Goal: Task Accomplishment & Management: Manage account settings

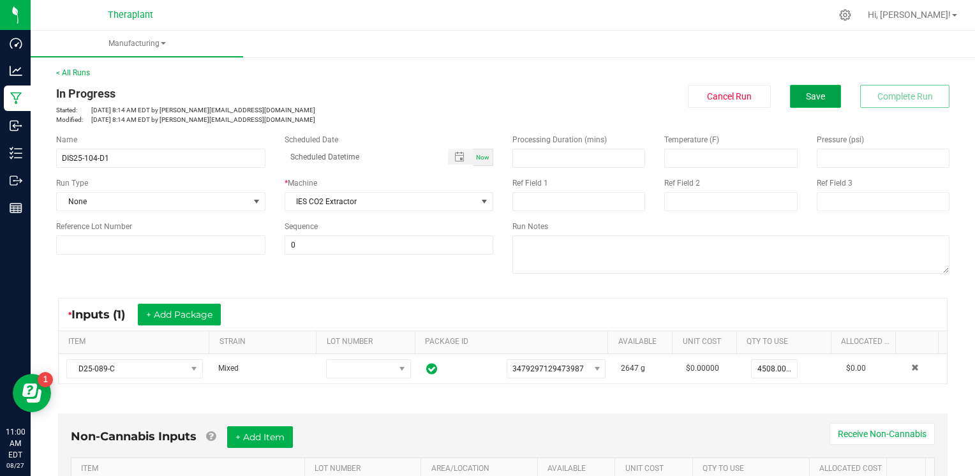
click at [812, 98] on span "Save" at bounding box center [815, 96] width 19 height 10
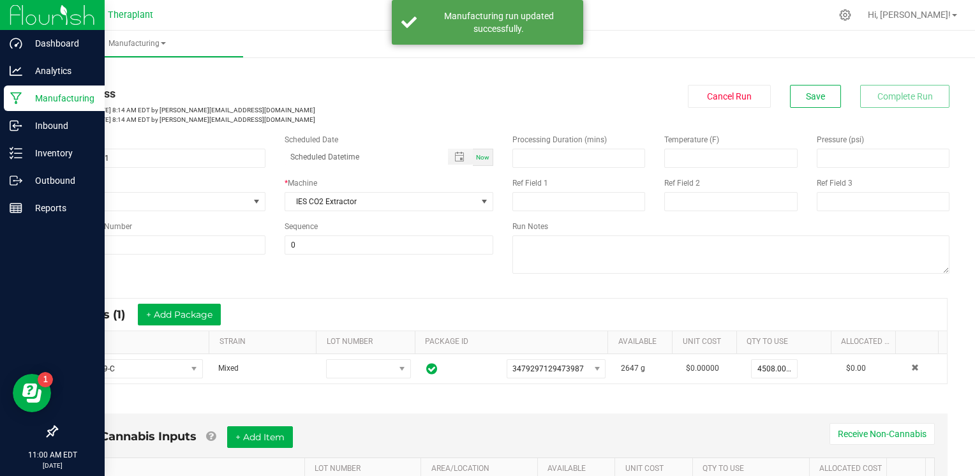
click at [35, 101] on p "Manufacturing" at bounding box center [60, 98] width 77 height 15
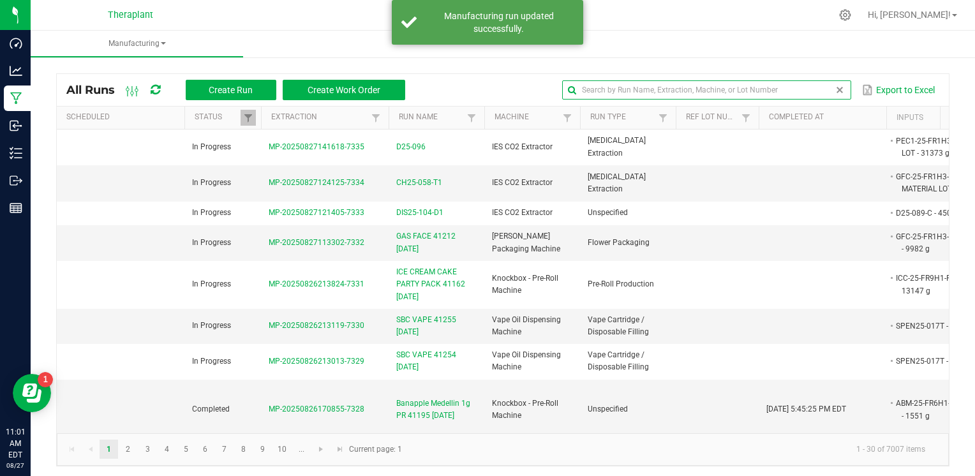
click at [824, 91] on input "text" at bounding box center [706, 89] width 288 height 19
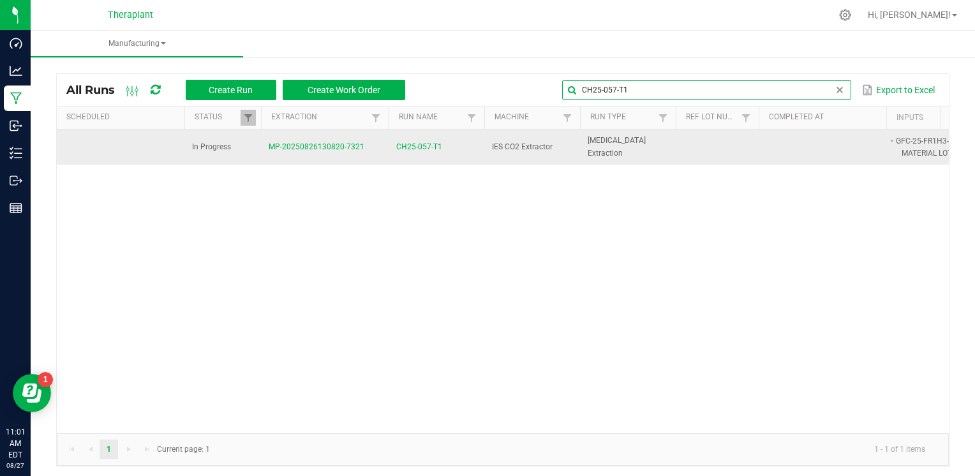
type input "CH25-057-T1"
click at [419, 145] on span "CH25-057-T1" at bounding box center [419, 147] width 46 height 12
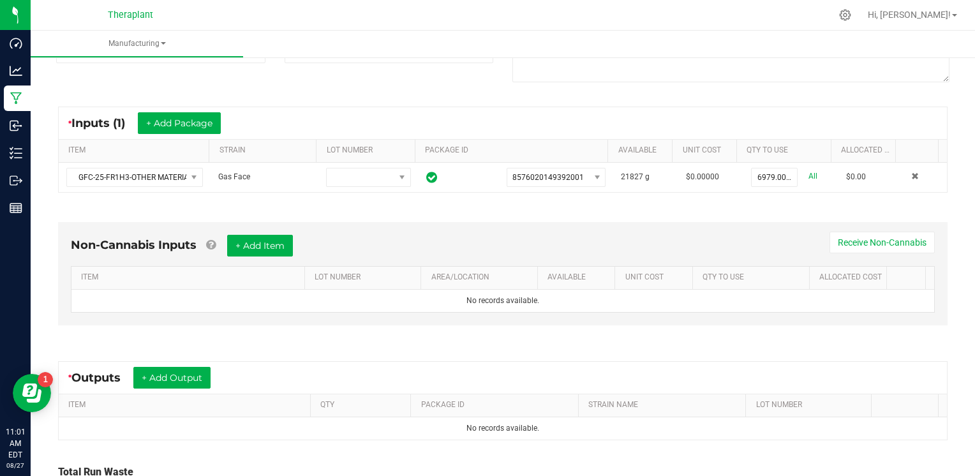
scroll to position [298, 0]
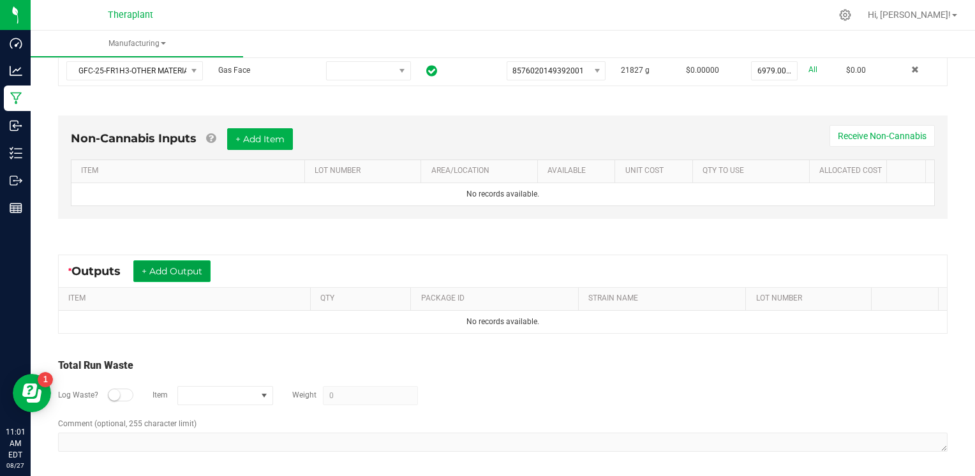
click at [206, 269] on button "+ Add Output" at bounding box center [171, 271] width 77 height 22
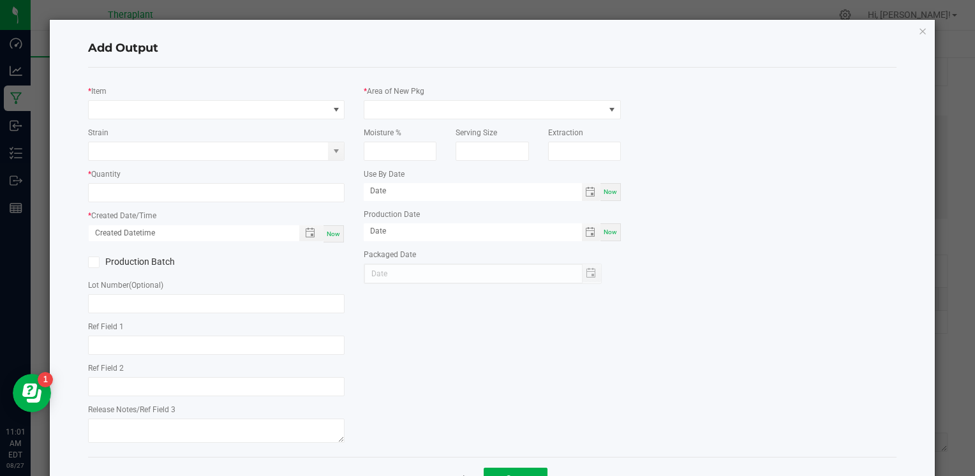
type input "Terp Extraction"
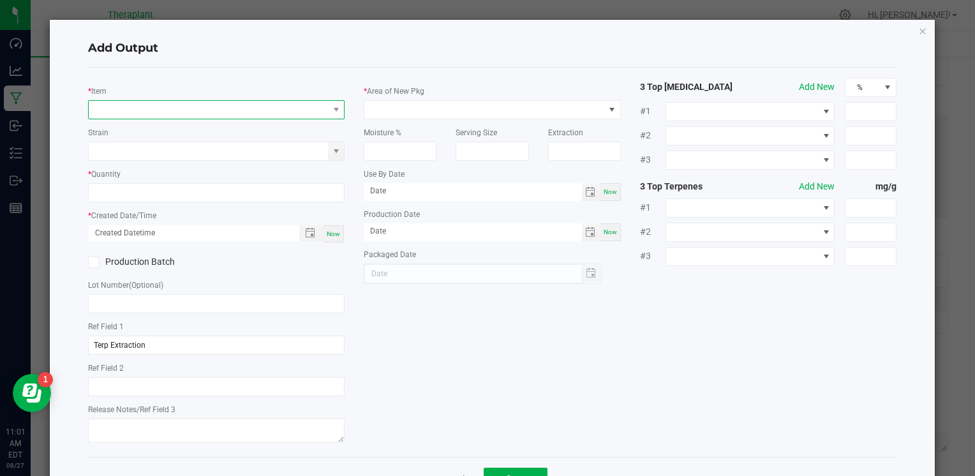
click at [135, 107] on span "NO DATA FOUND" at bounding box center [208, 110] width 239 height 18
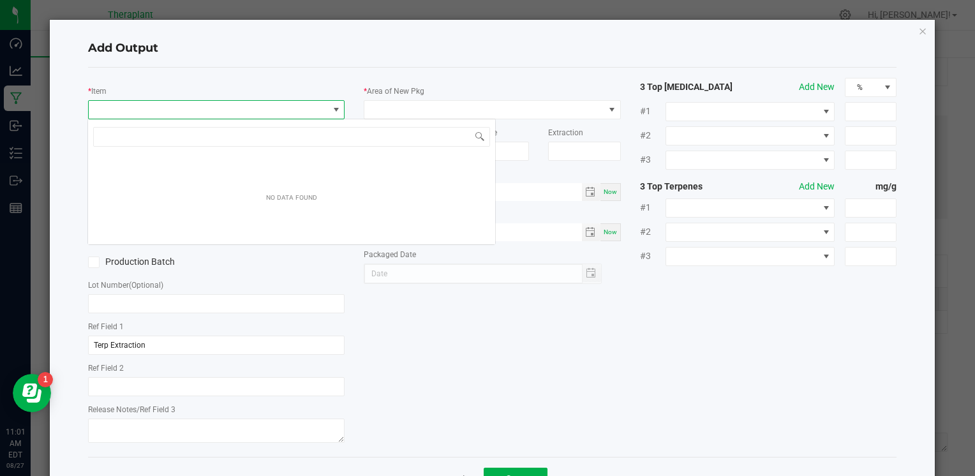
scroll to position [19, 254]
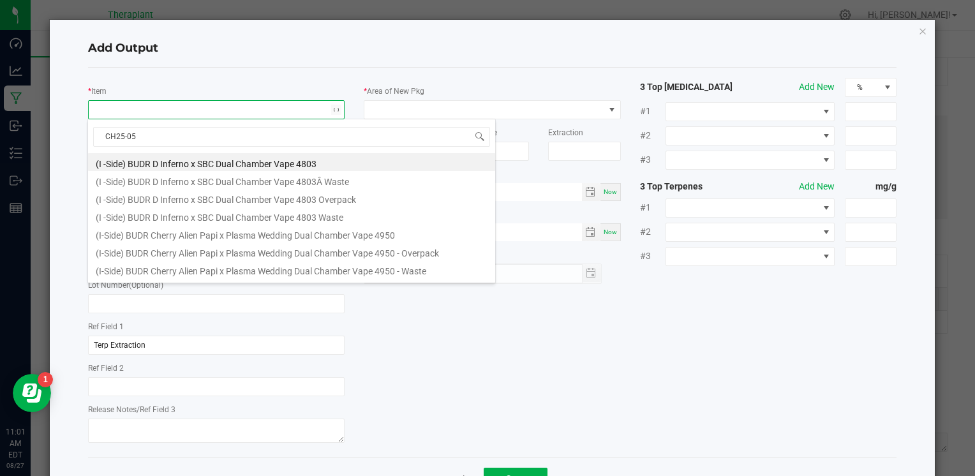
type input "CH25-057"
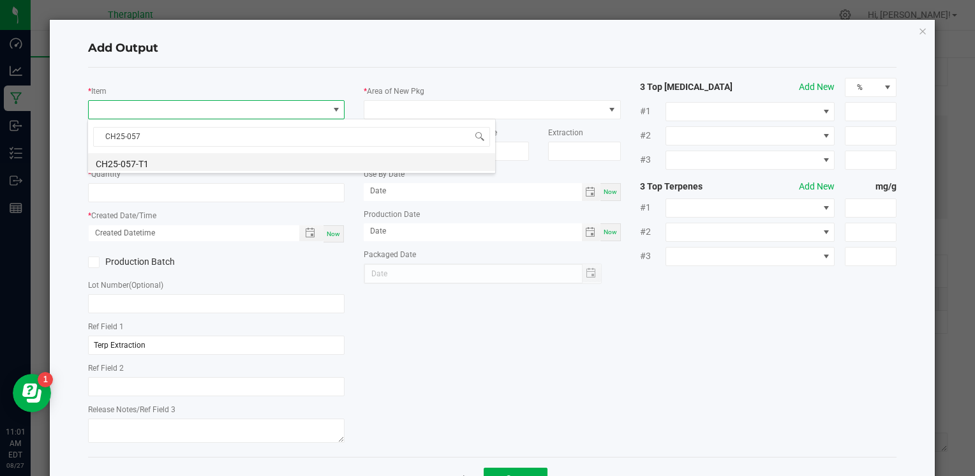
click at [152, 160] on li "CH25-057-T1" at bounding box center [291, 162] width 407 height 18
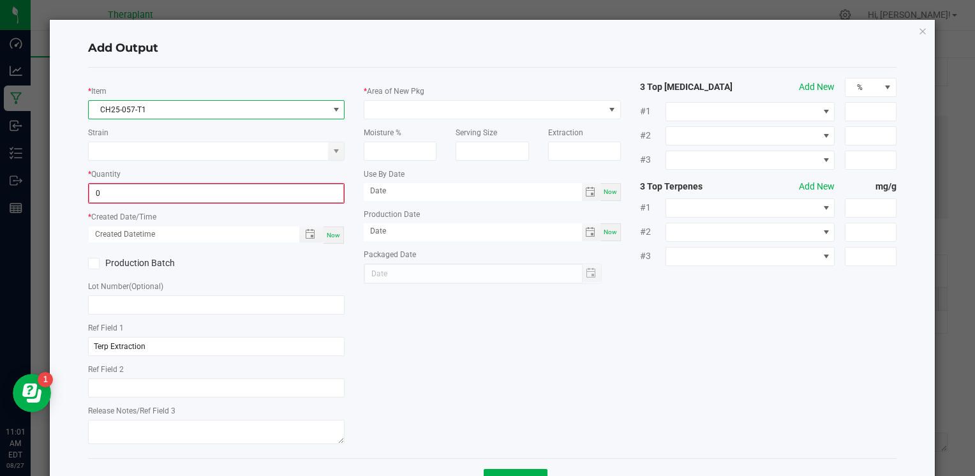
click at [118, 196] on input "0" at bounding box center [216, 193] width 254 height 18
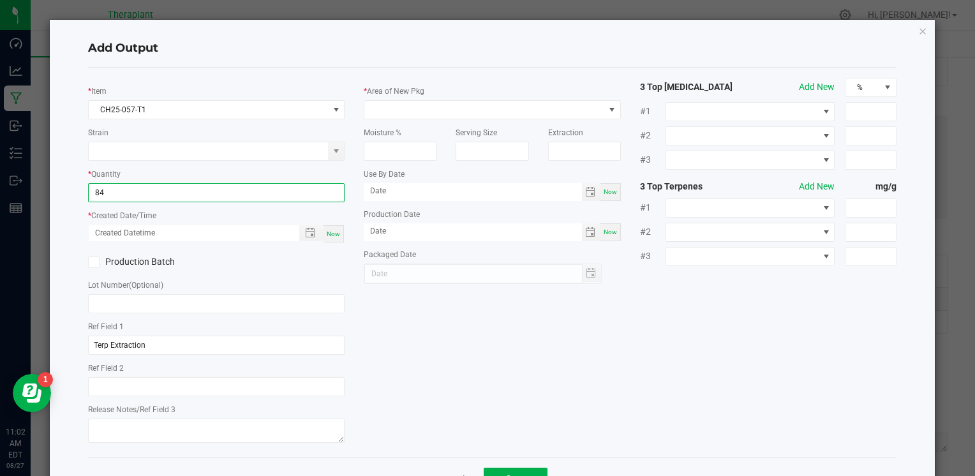
type input "84.0000 g"
click at [332, 233] on span "Now" at bounding box center [333, 233] width 13 height 7
type input "[DATE] 11:02 AM"
type input "[DATE]"
drag, startPoint x: 168, startPoint y: 346, endPoint x: 84, endPoint y: 336, distance: 84.8
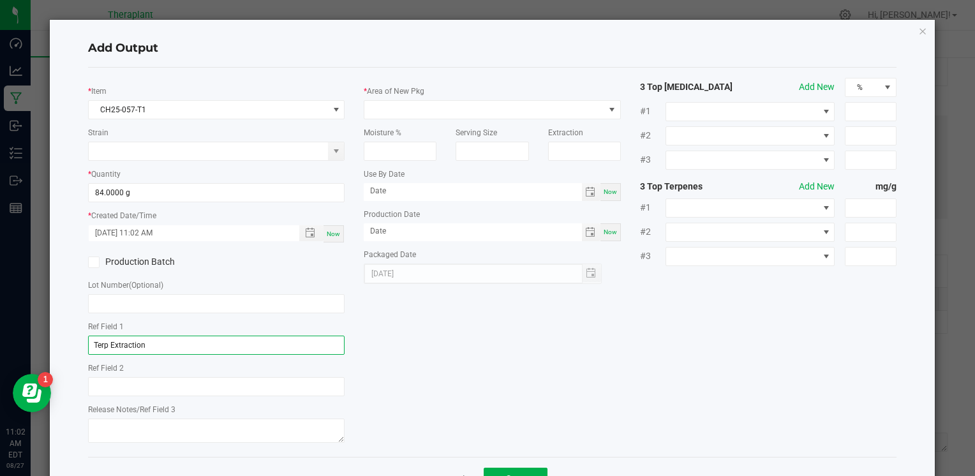
click at [84, 336] on div "* Item CH25-057-T1 Strain * Quantity 84.0000 g * Created Date/Time [DATE] 11:02…" at bounding box center [216, 262] width 276 height 369
click at [199, 320] on div "Ref Field 1 Terp Extraction" at bounding box center [216, 337] width 256 height 35
click at [162, 337] on input "Terp Extraction" at bounding box center [216, 345] width 256 height 19
click at [489, 108] on span at bounding box center [483, 110] width 239 height 18
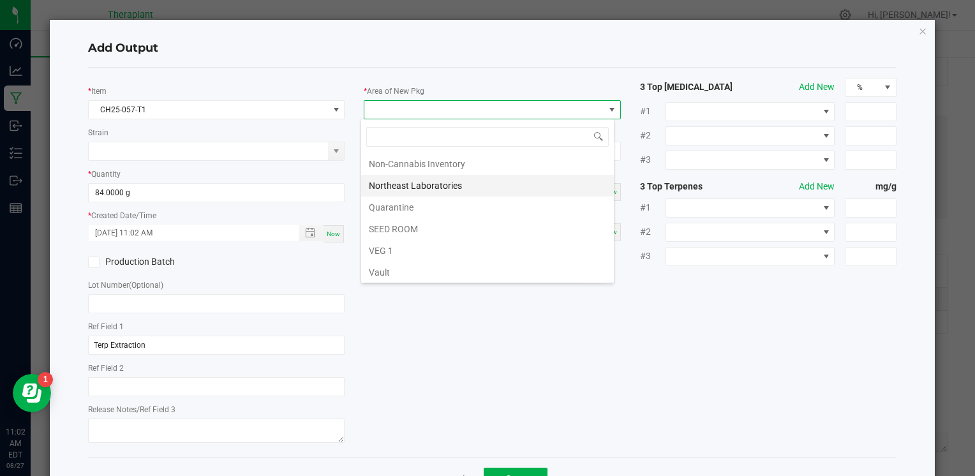
scroll to position [237, 0]
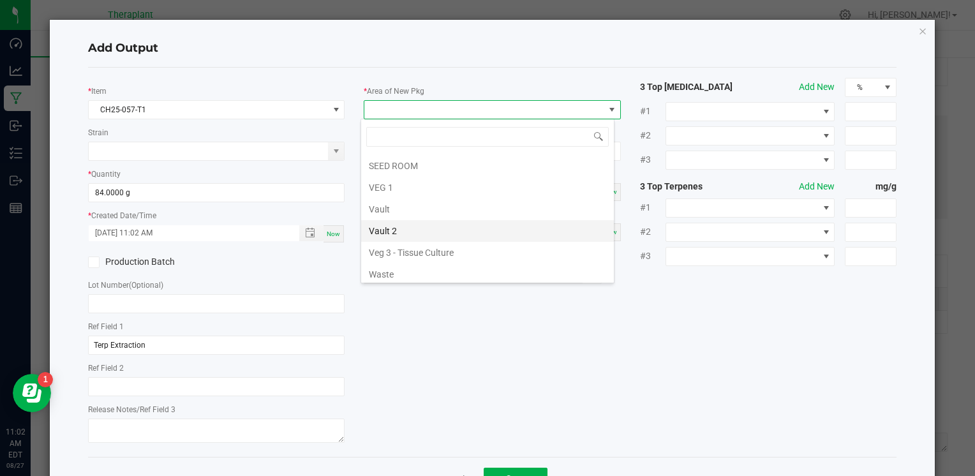
click at [399, 223] on li "Vault 2" at bounding box center [487, 231] width 253 height 22
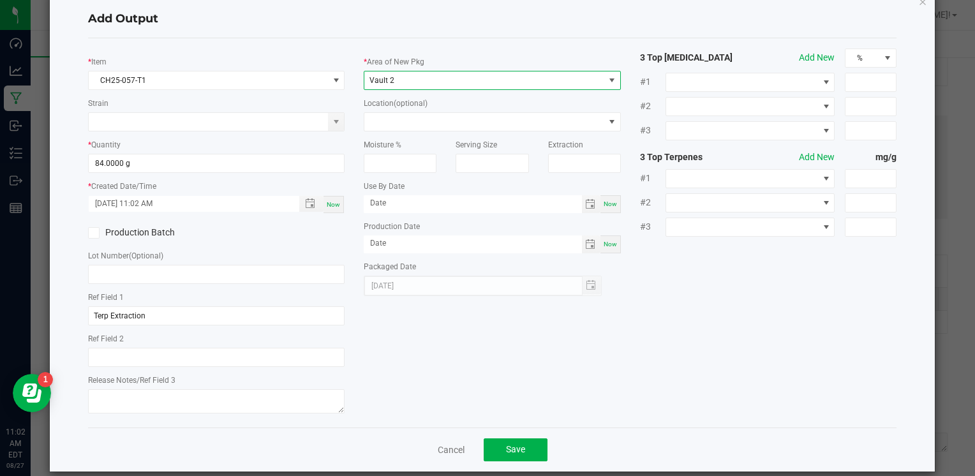
scroll to position [45, 0]
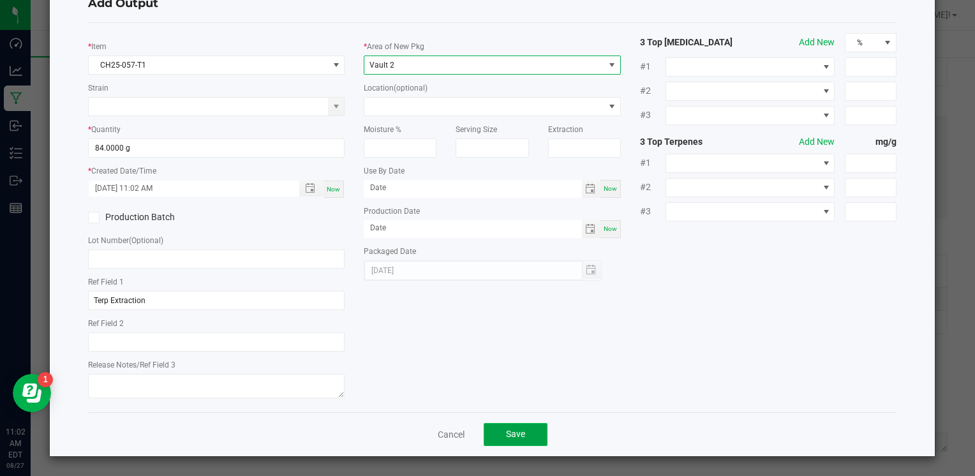
click at [523, 433] on button "Save" at bounding box center [516, 434] width 64 height 23
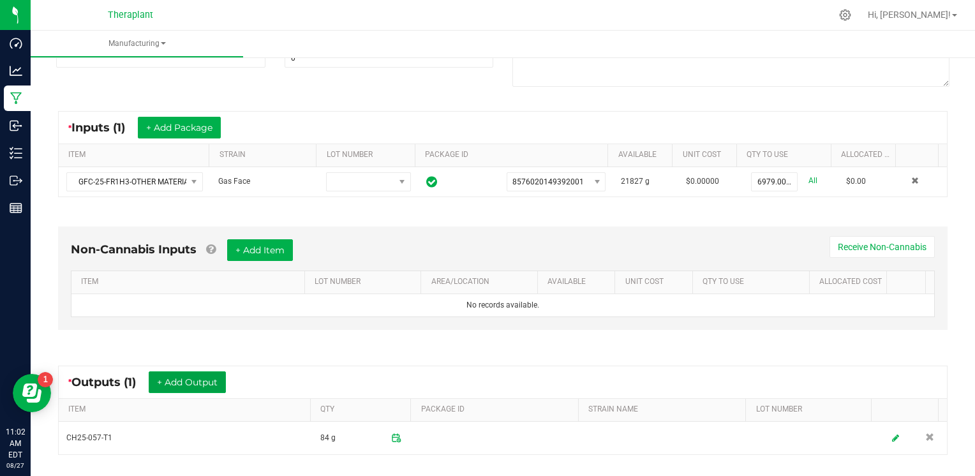
scroll to position [0, 0]
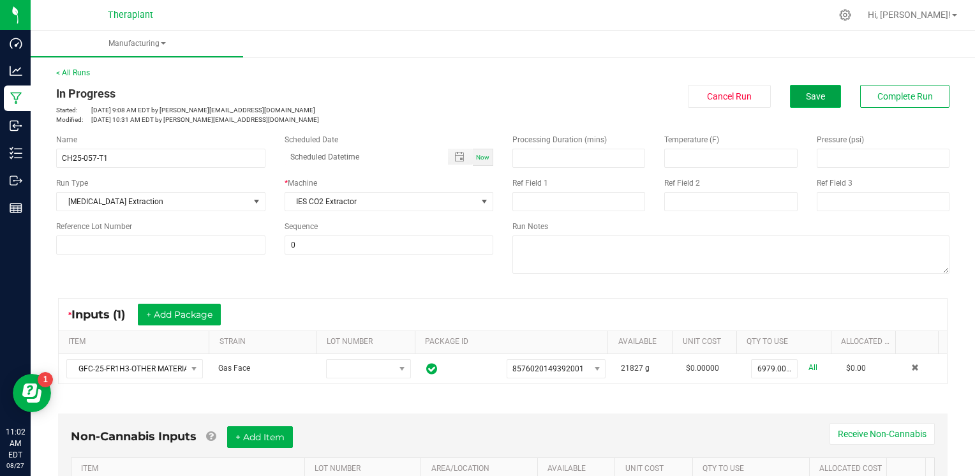
click at [817, 94] on button "Save" at bounding box center [815, 96] width 51 height 23
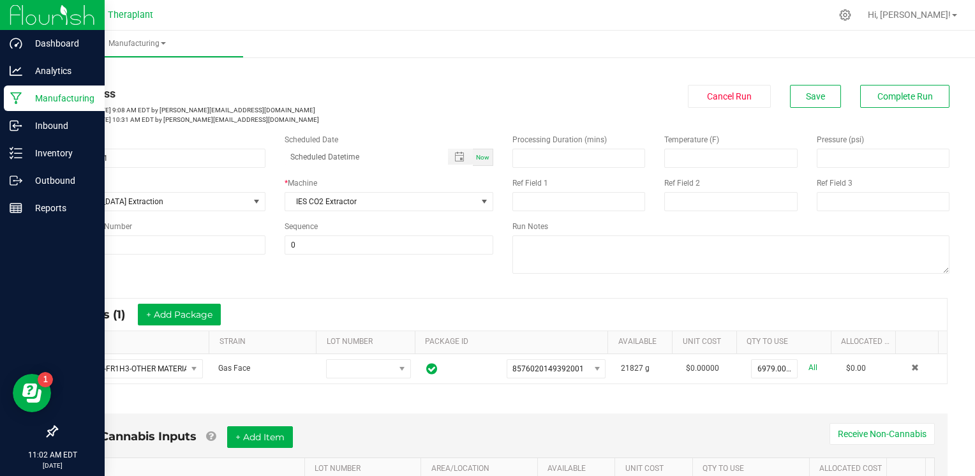
click at [24, 93] on p "Manufacturing" at bounding box center [60, 98] width 77 height 15
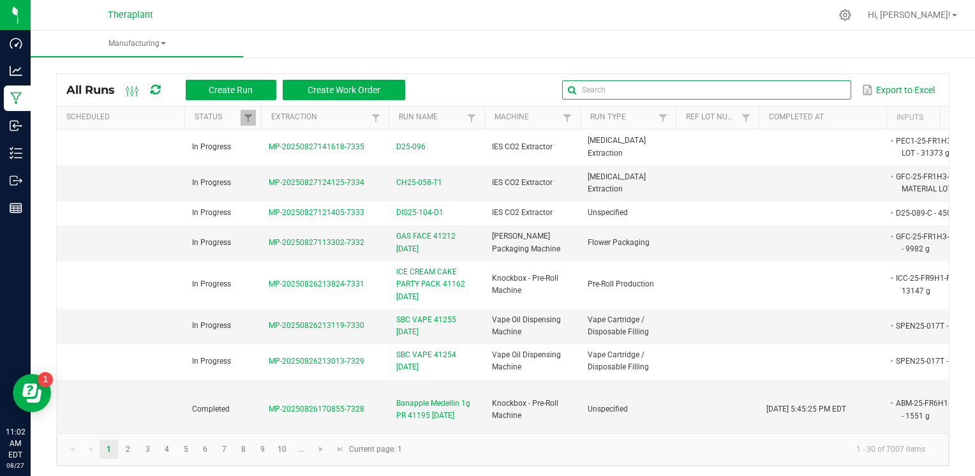
click at [817, 93] on input "text" at bounding box center [706, 89] width 288 height 19
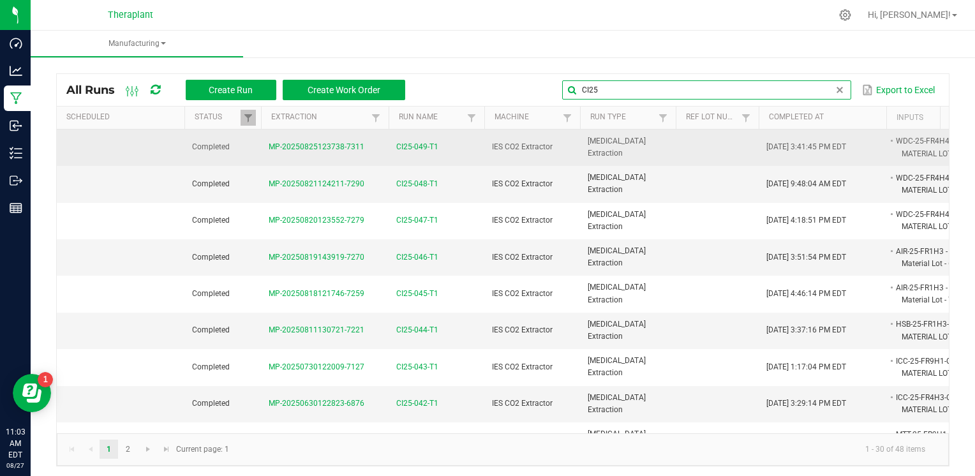
type input "CI25"
click at [424, 149] on span "CI25-049-T1" at bounding box center [417, 147] width 42 height 12
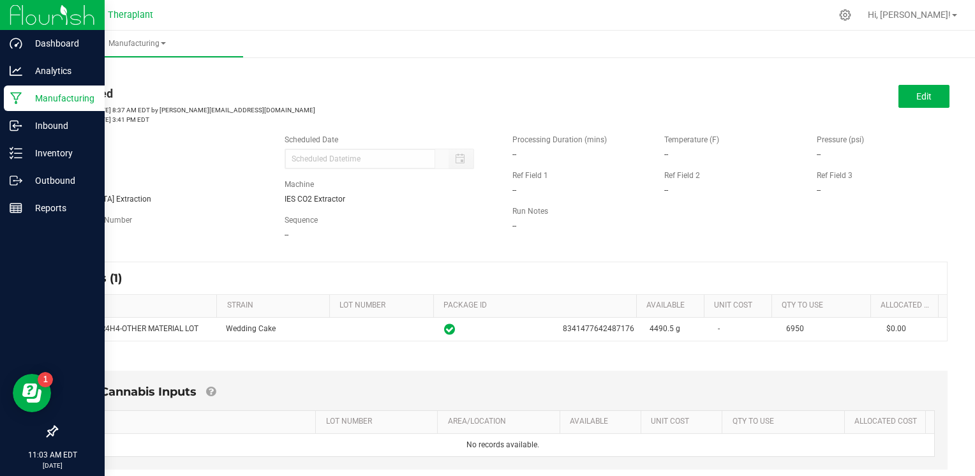
click at [36, 98] on p "Manufacturing" at bounding box center [60, 98] width 77 height 15
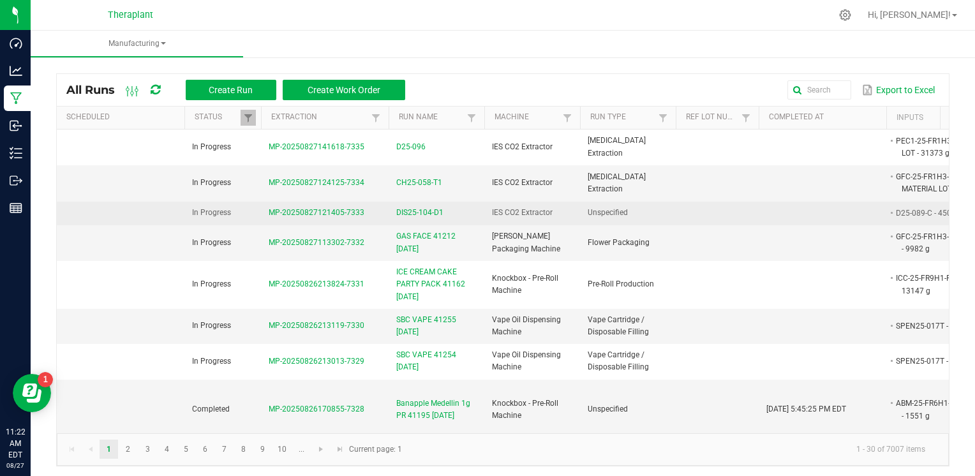
click at [415, 214] on span "DIS25-104-D1" at bounding box center [419, 213] width 47 height 12
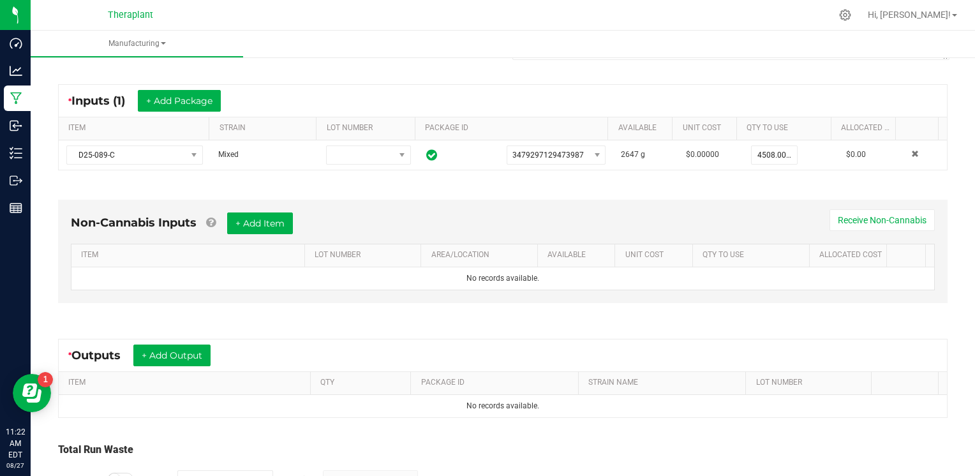
scroll to position [298, 0]
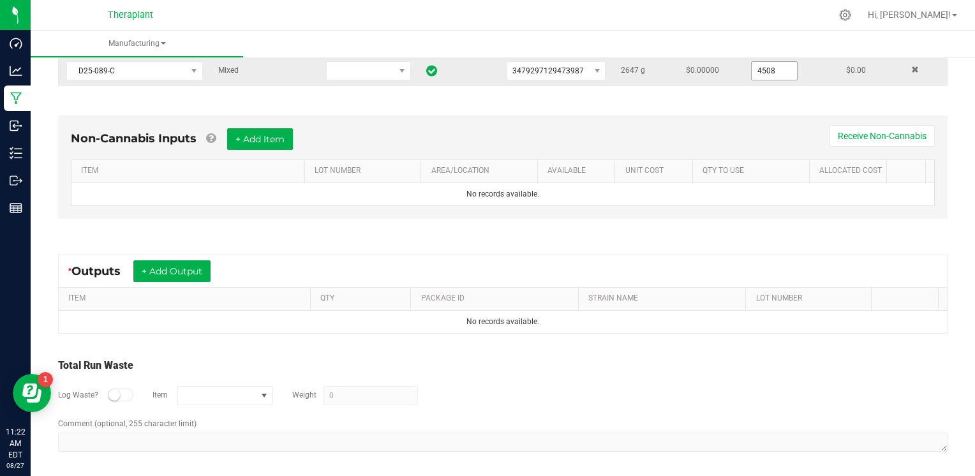
click at [763, 75] on input "4508" at bounding box center [774, 71] width 45 height 18
click at [763, 70] on input "4508" at bounding box center [774, 71] width 45 height 18
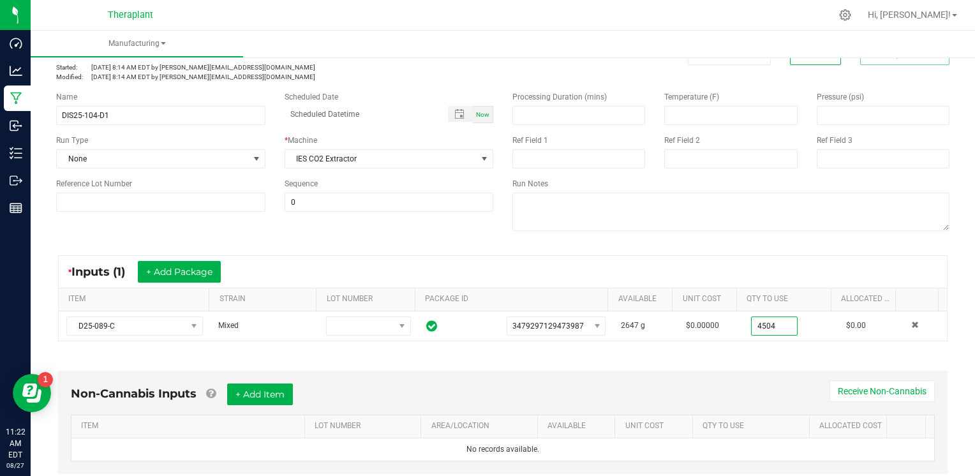
scroll to position [0, 0]
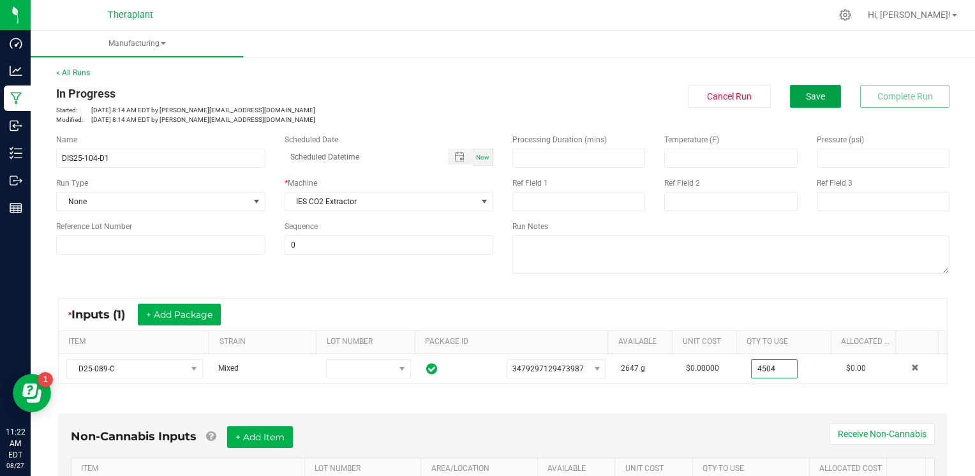
type input "4504.0000 g"
click at [809, 94] on span "Save" at bounding box center [815, 96] width 19 height 10
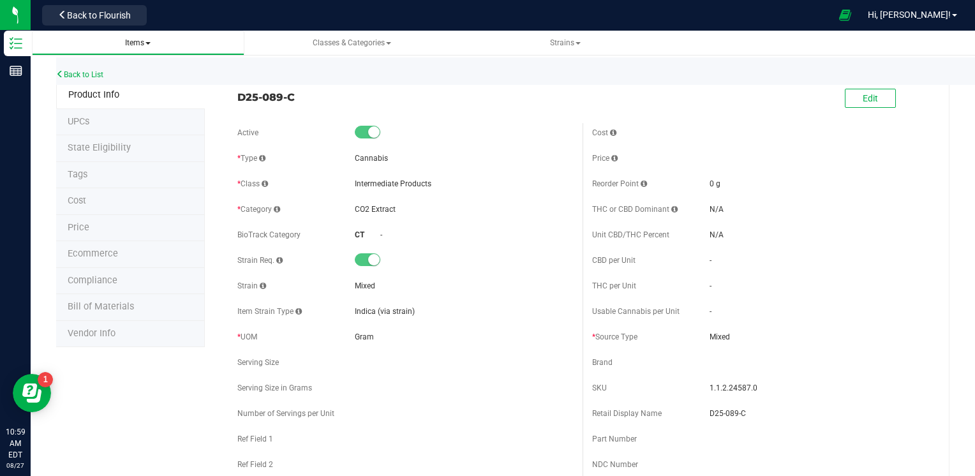
click at [140, 42] on span "Items" at bounding box center [138, 42] width 26 height 9
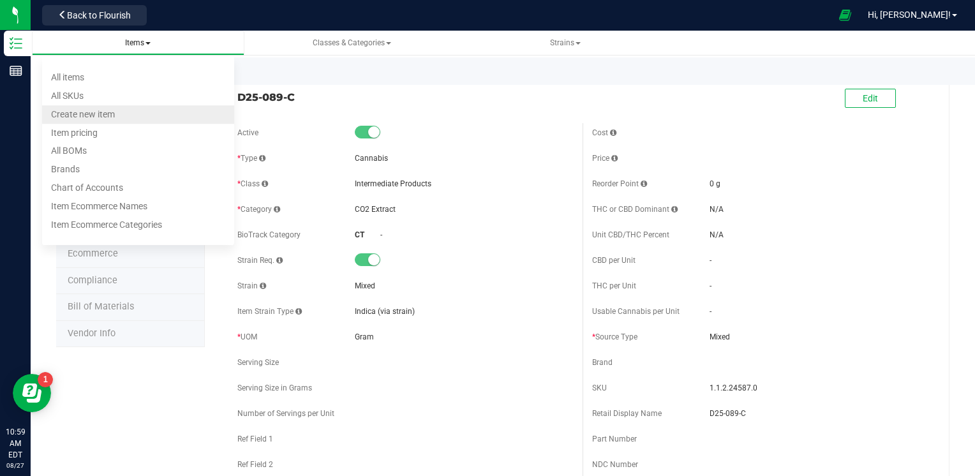
click at [105, 117] on span "Create new item" at bounding box center [83, 114] width 64 height 10
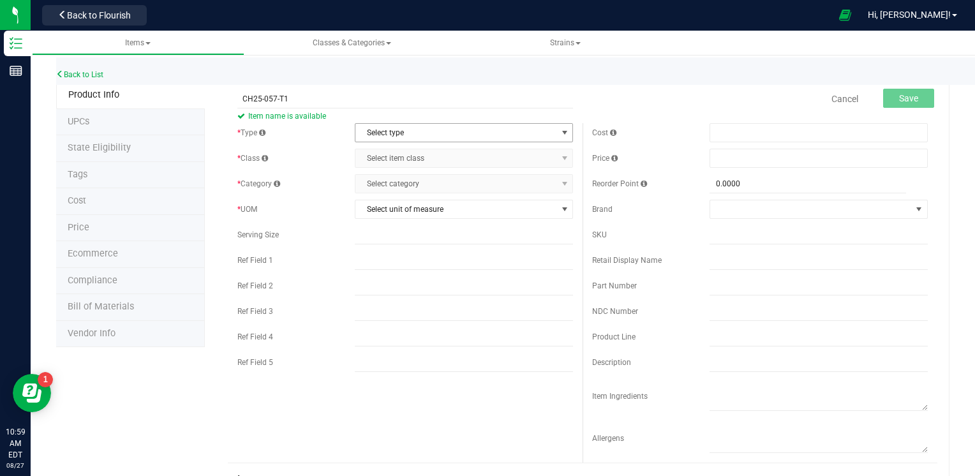
type input "CH25-057-T1"
click at [468, 127] on span "Select type" at bounding box center [455, 133] width 201 height 18
click at [418, 157] on li "Cannabis" at bounding box center [460, 154] width 214 height 19
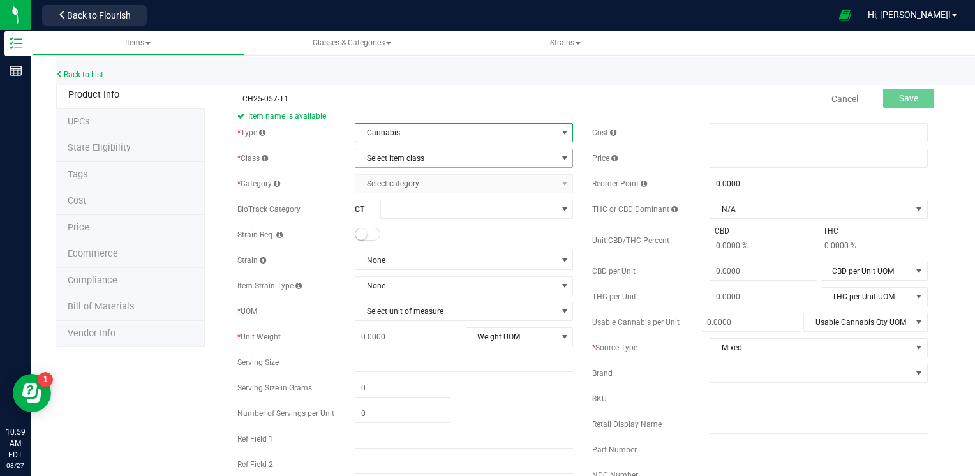
click at [485, 162] on span "Select item class" at bounding box center [455, 158] width 201 height 18
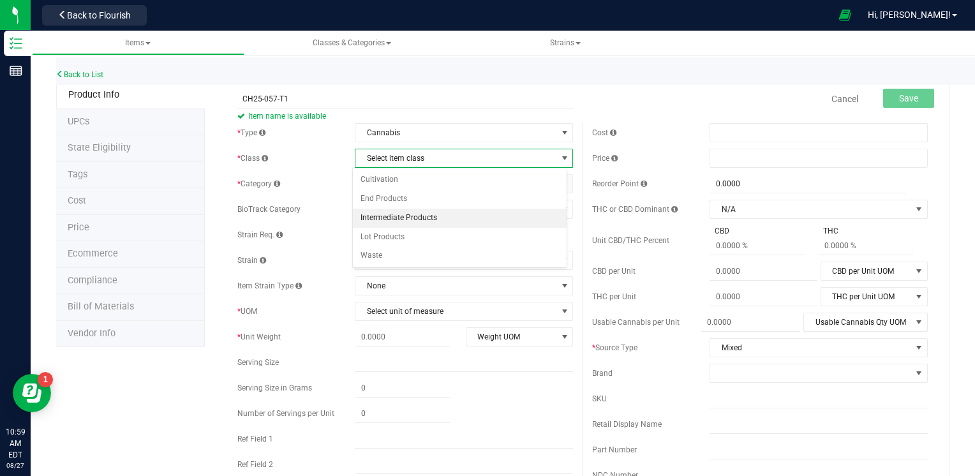
click at [421, 214] on li "Intermediate Products" at bounding box center [460, 218] width 214 height 19
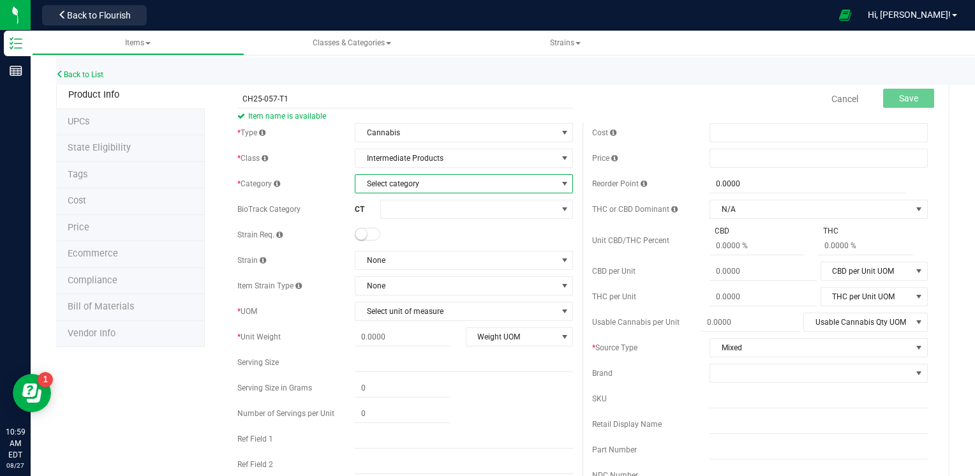
click at [427, 181] on span "Select category" at bounding box center [455, 184] width 201 height 18
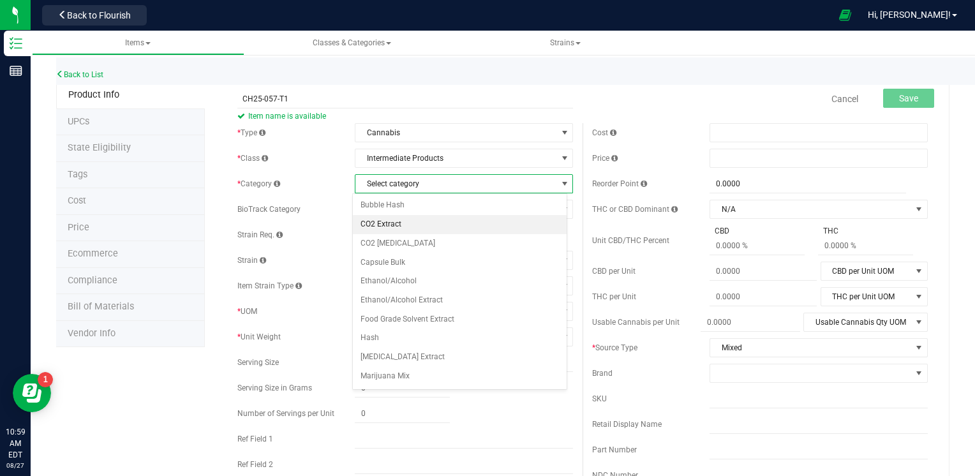
click at [405, 221] on li "CO2 Extract" at bounding box center [460, 224] width 214 height 19
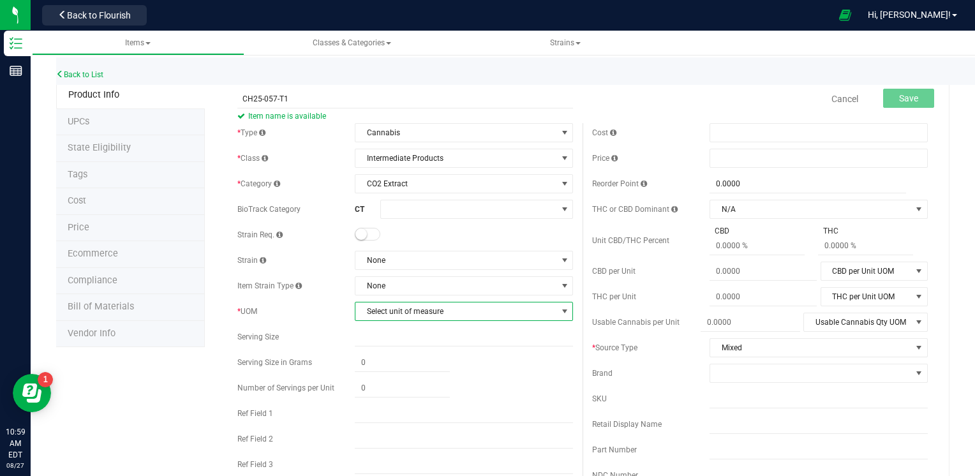
click at [429, 316] on span "Select unit of measure" at bounding box center [455, 311] width 201 height 18
click at [382, 137] on li "Gram" at bounding box center [460, 136] width 214 height 19
click at [396, 411] on input "text" at bounding box center [464, 413] width 218 height 19
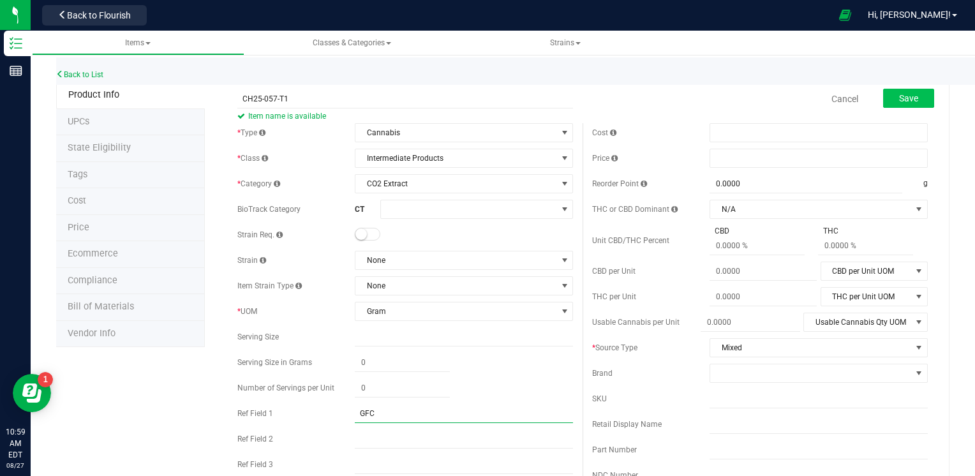
type input "GFC"
click at [908, 98] on span "Save" at bounding box center [908, 98] width 19 height 10
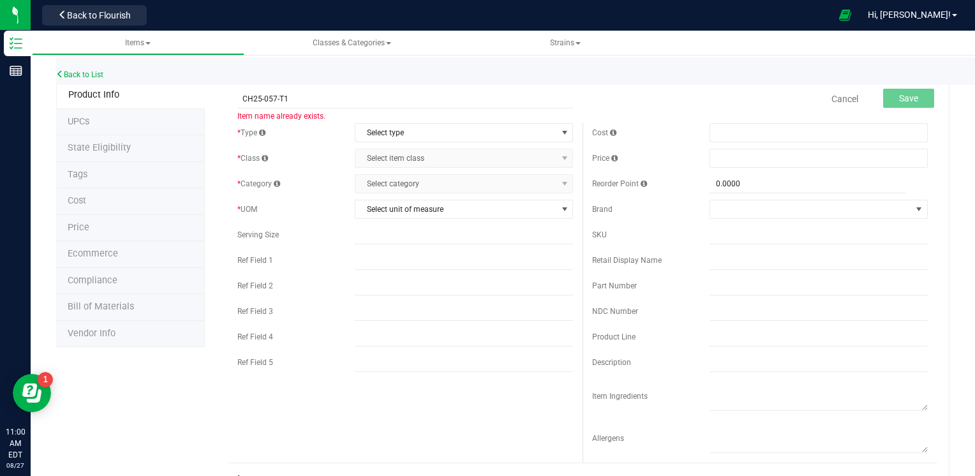
type input "CH25-057-T1"
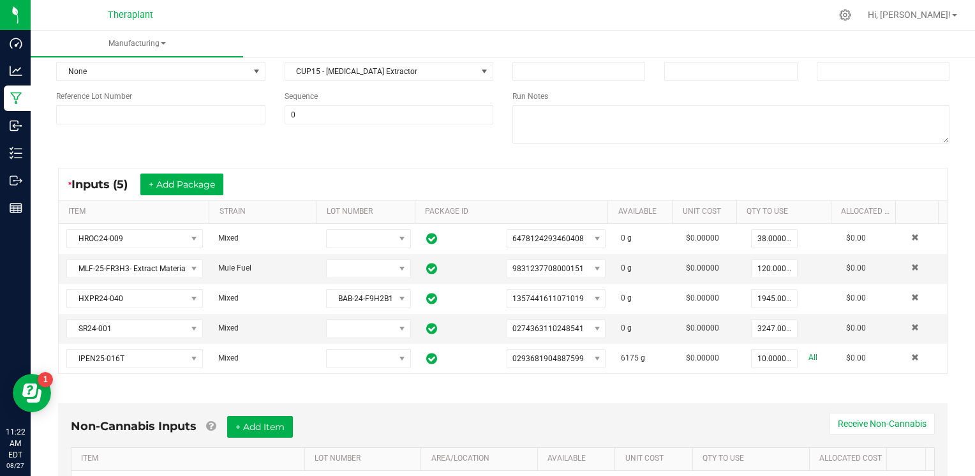
scroll to position [128, 0]
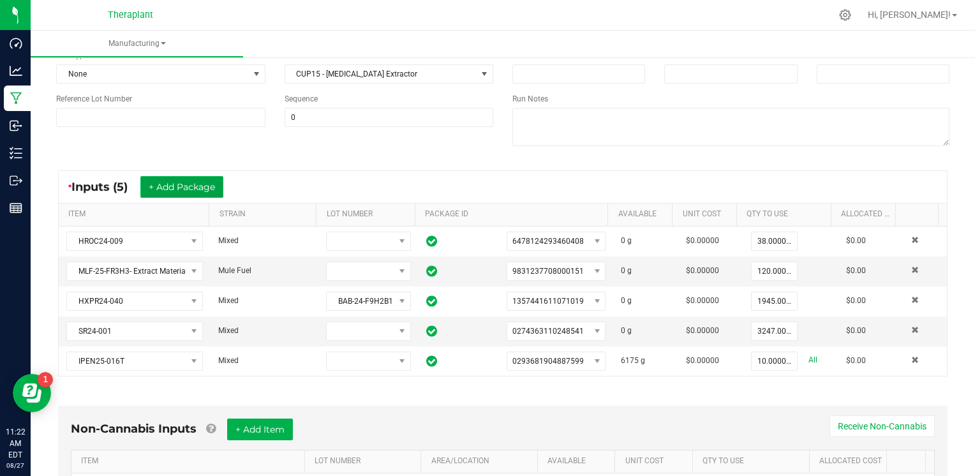
click at [177, 180] on button "+ Add Package" at bounding box center [181, 187] width 83 height 22
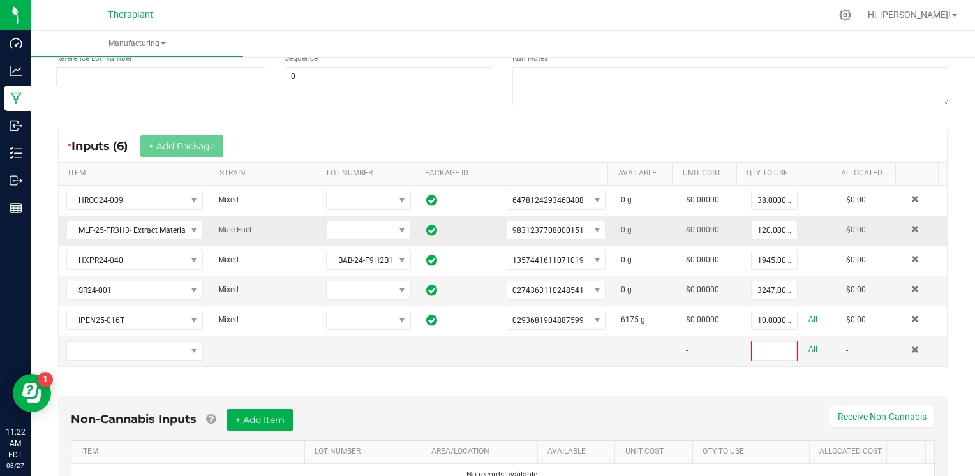
scroll to position [191, 0]
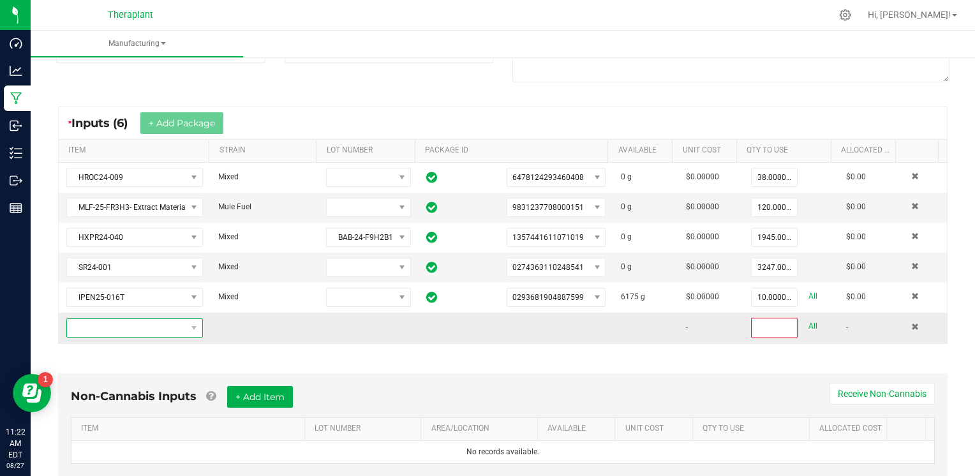
click at [150, 324] on span "NO DATA FOUND" at bounding box center [126, 328] width 119 height 18
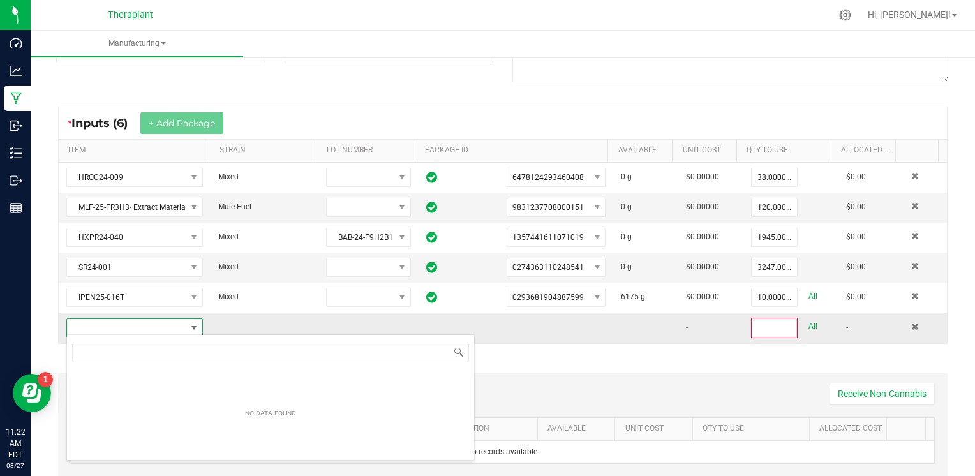
scroll to position [19, 131]
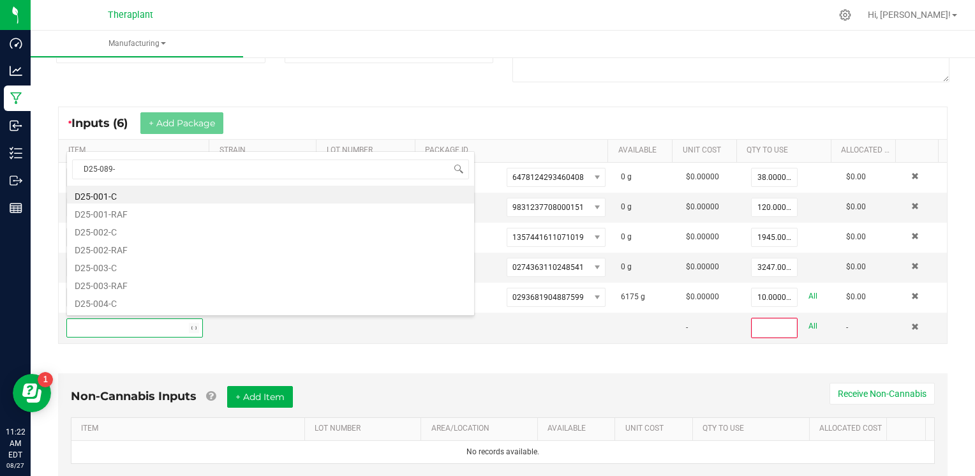
type input "D25-089-C"
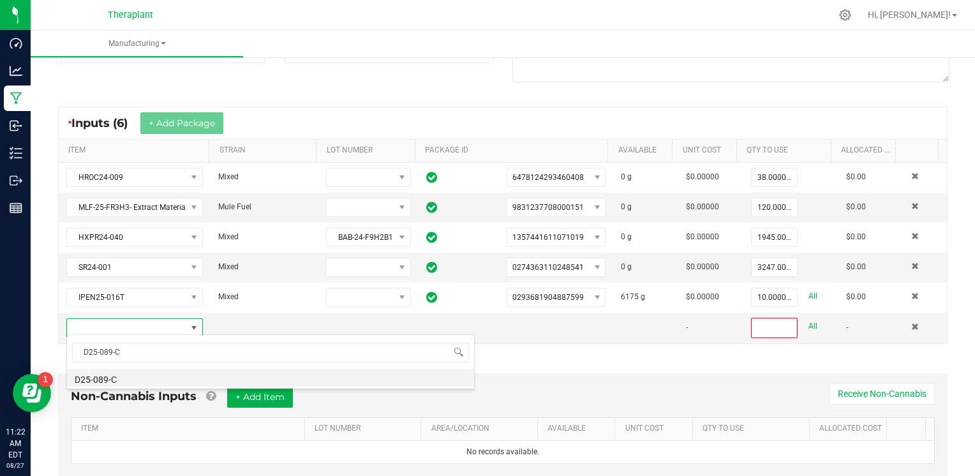
click at [143, 375] on li "D25-089-C" at bounding box center [270, 378] width 407 height 18
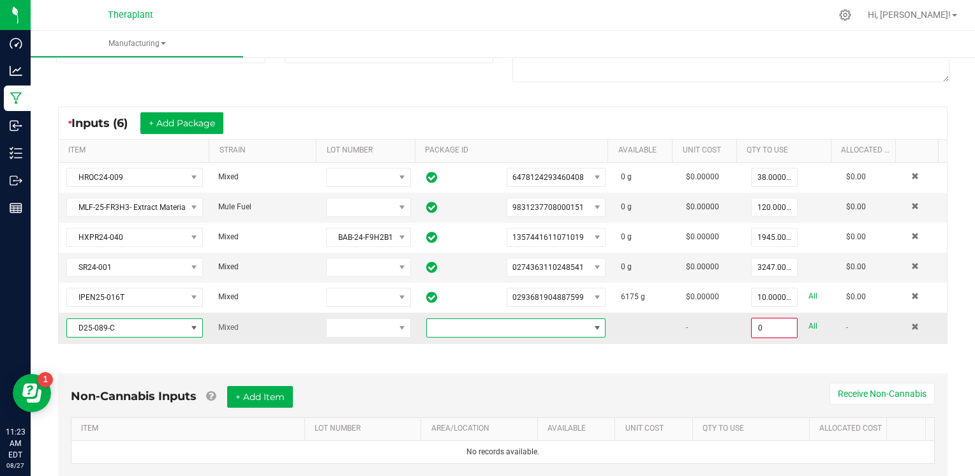
click at [499, 326] on span at bounding box center [508, 328] width 163 height 18
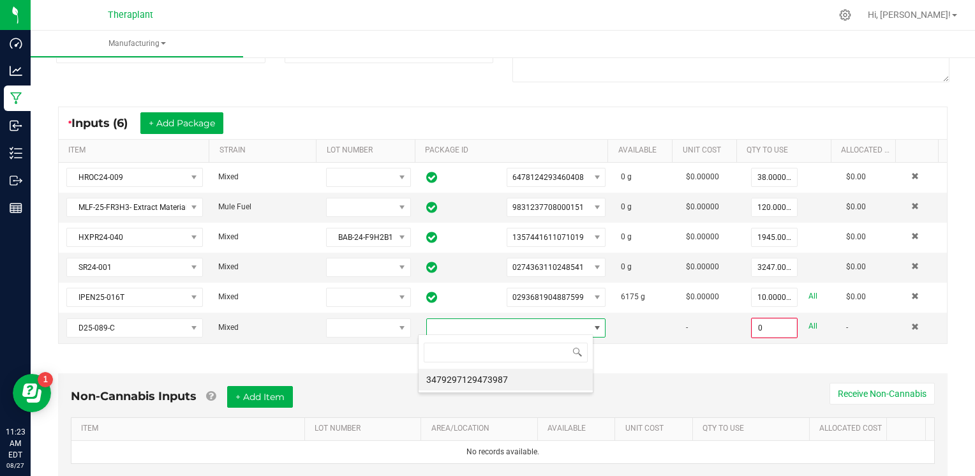
scroll to position [19, 175]
click at [500, 378] on li "3479297129473987" at bounding box center [506, 380] width 174 height 22
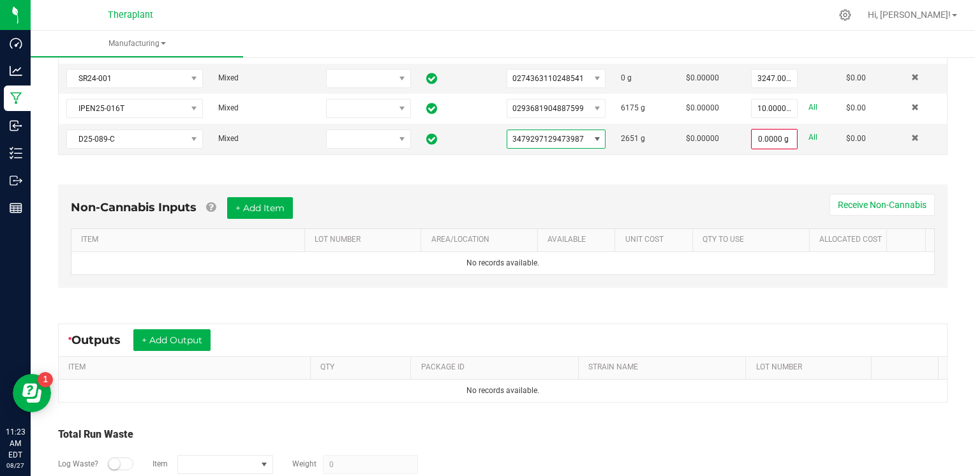
scroll to position [383, 0]
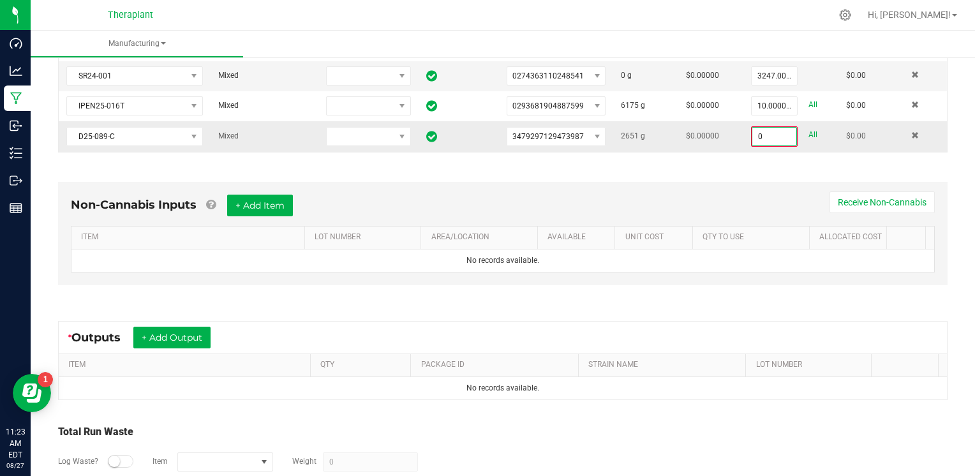
click at [755, 138] on input "0" at bounding box center [774, 137] width 44 height 18
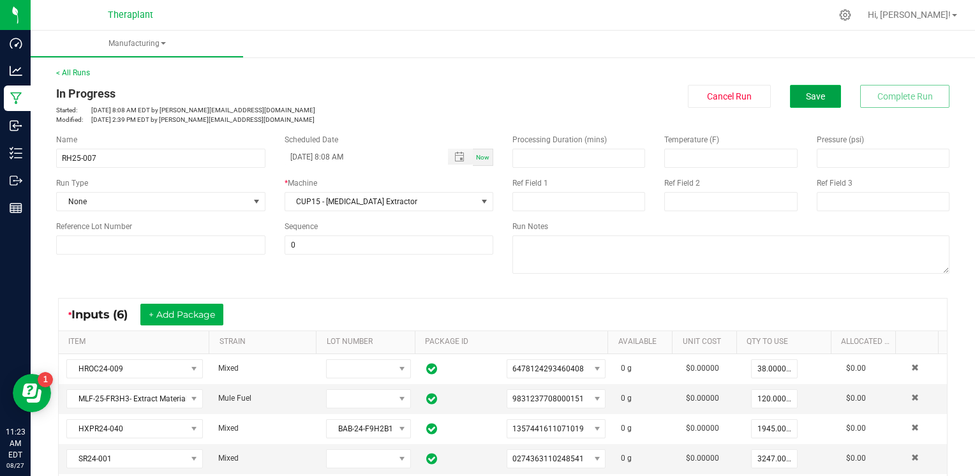
type input "4.0000 g"
click at [815, 91] on span "Save" at bounding box center [815, 96] width 19 height 10
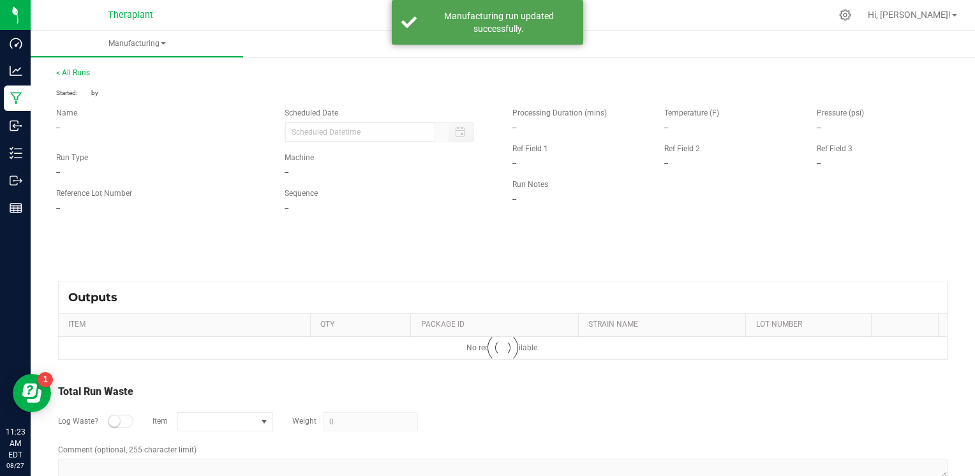
type input "08/25/2025 8:08 AM"
